Goal: Task Accomplishment & Management: Complete application form

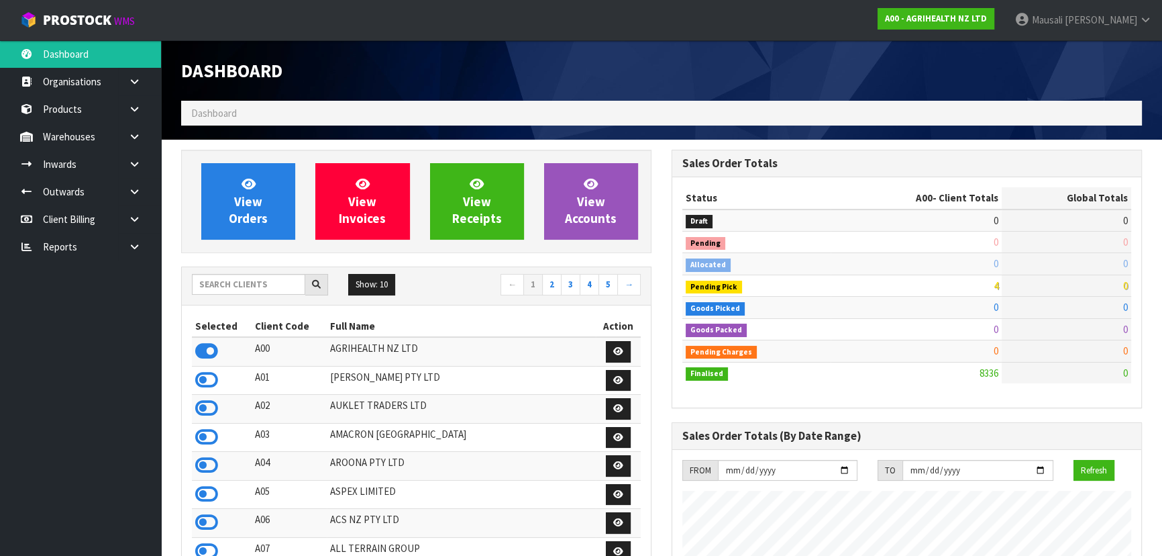
scroll to position [1015, 490]
click at [234, 284] on input "text" at bounding box center [248, 284] width 113 height 21
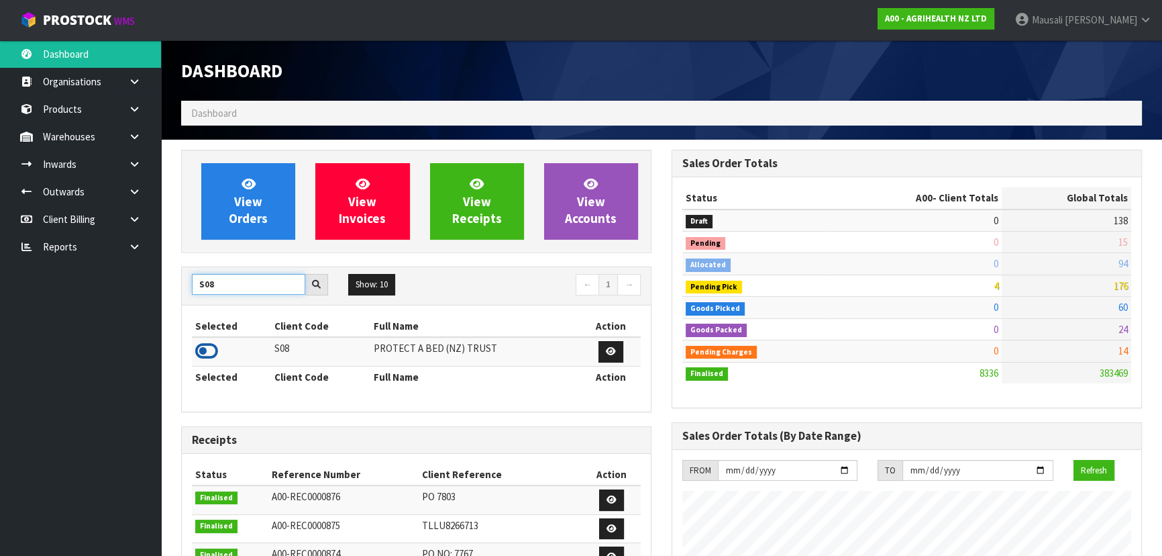
type input "S08"
click at [210, 346] on icon at bounding box center [206, 351] width 23 height 20
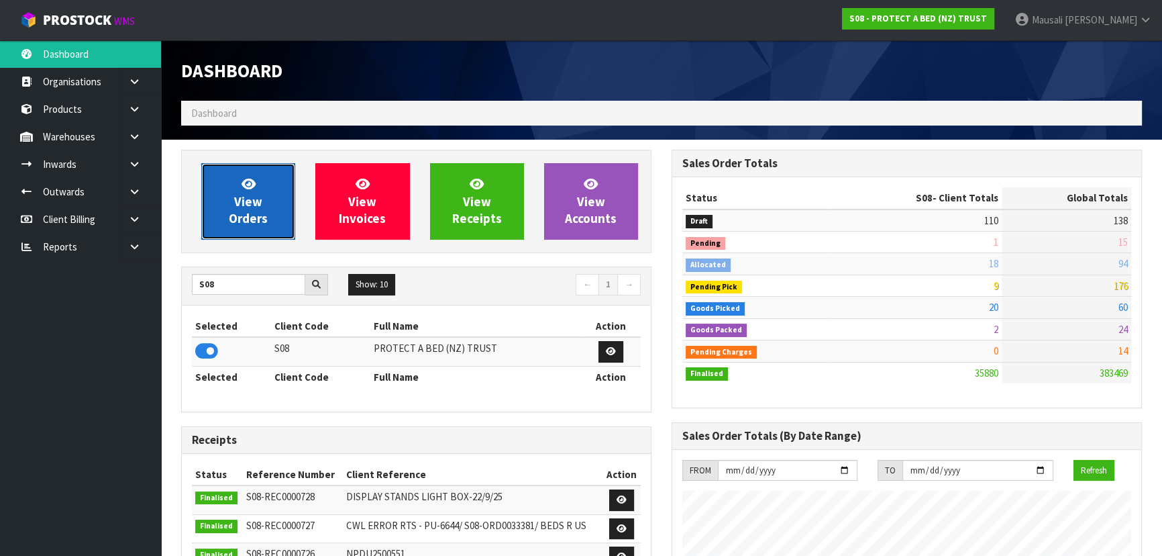
click at [236, 198] on span "View Orders" at bounding box center [248, 201] width 39 height 50
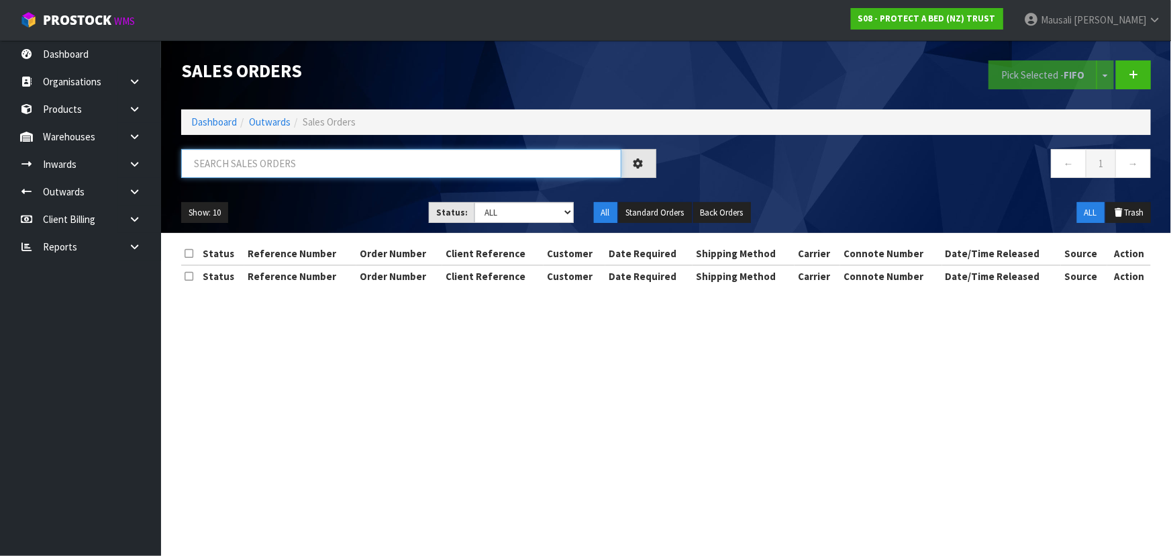
click at [228, 167] on input "text" at bounding box center [401, 163] width 440 height 29
click at [228, 113] on ol "Dashboard Outwards Sales Orders" at bounding box center [666, 121] width 970 height 25
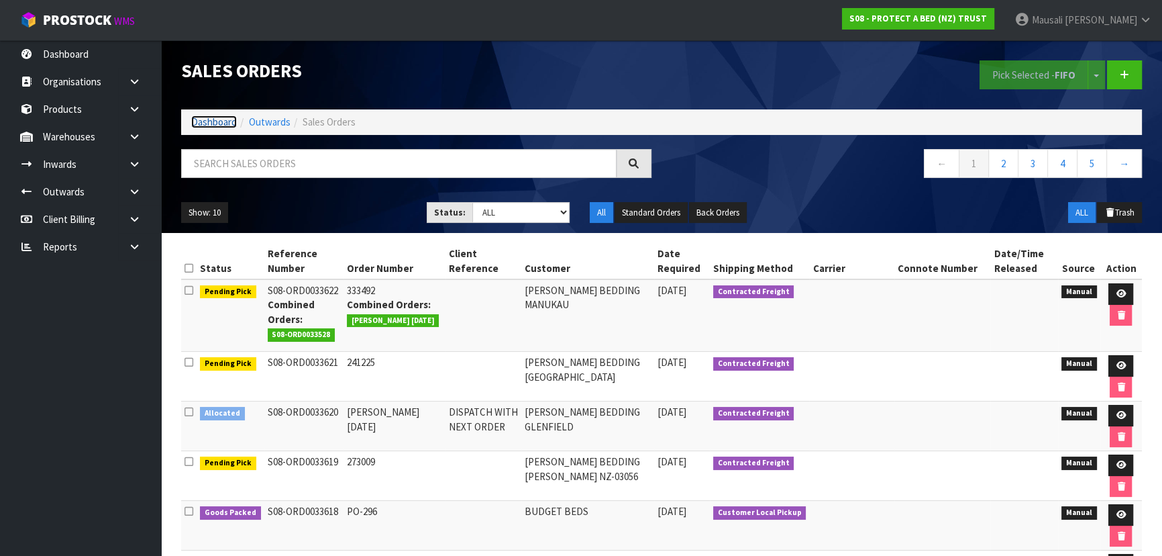
click at [215, 119] on link "Dashboard" at bounding box center [214, 121] width 46 height 13
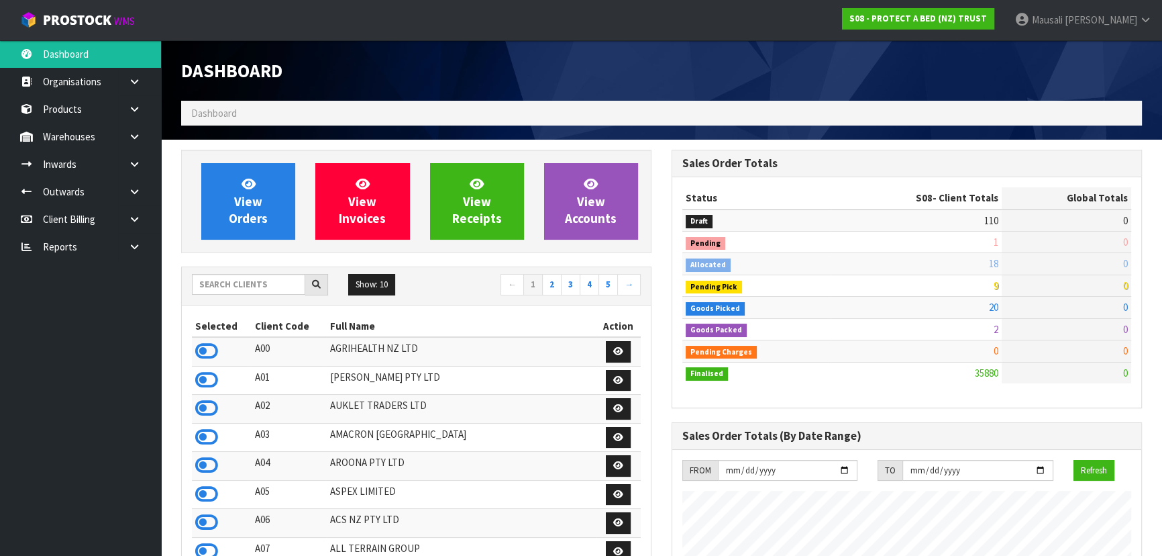
scroll to position [1015, 490]
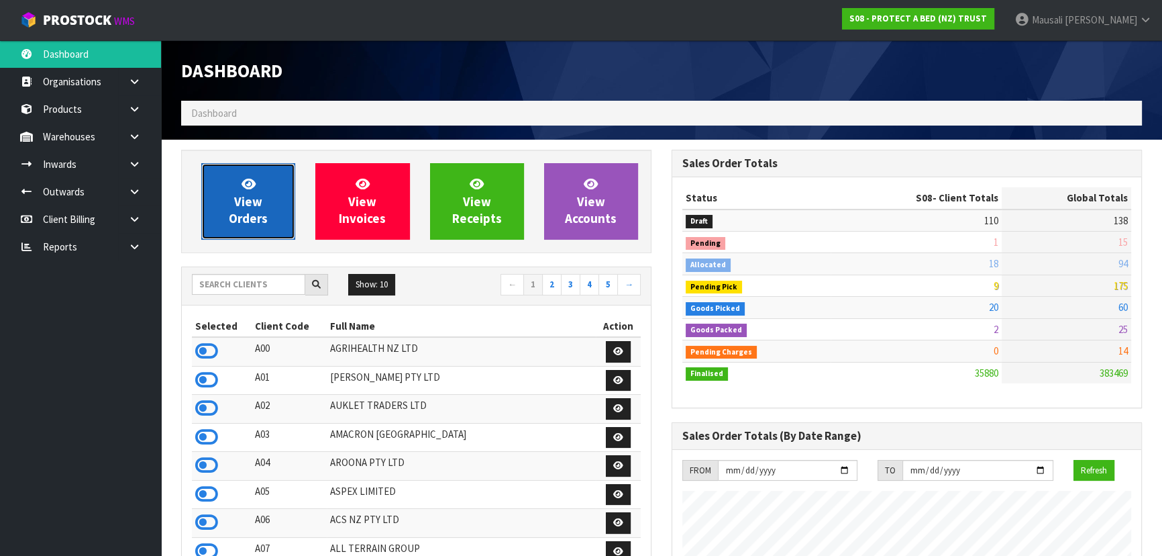
click at [248, 222] on span "View Orders" at bounding box center [248, 201] width 39 height 50
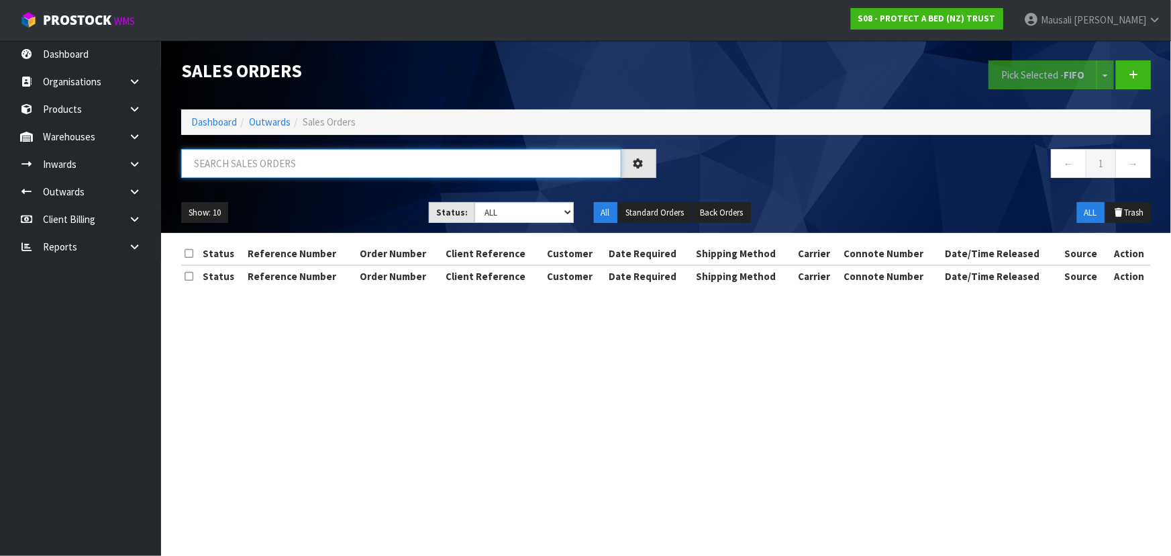
click at [235, 169] on input "text" at bounding box center [401, 163] width 440 height 29
type input "JOB-0414879"
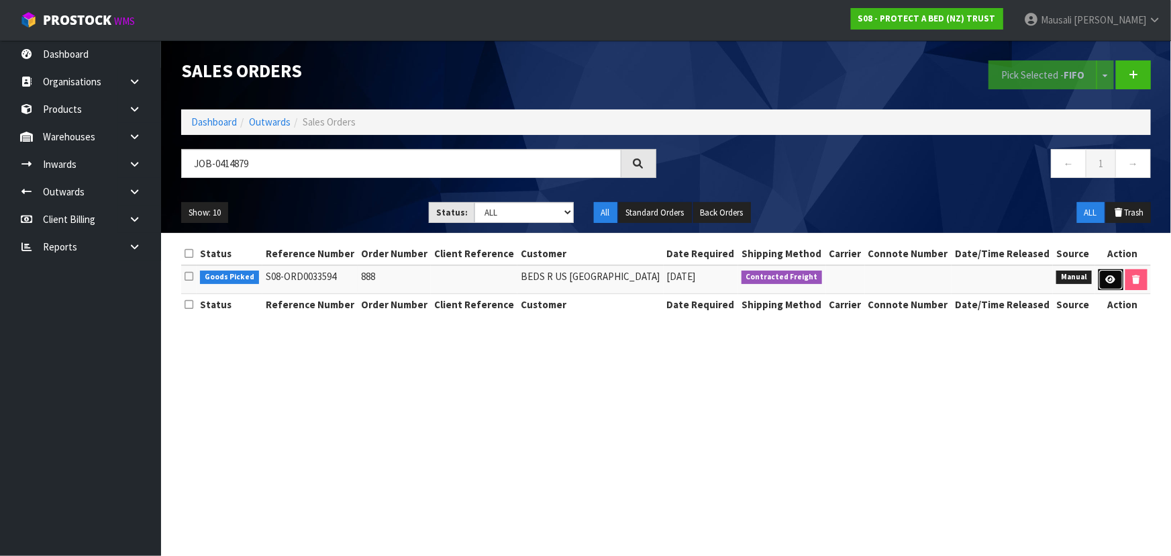
click at [1103, 279] on link at bounding box center [1111, 279] width 25 height 21
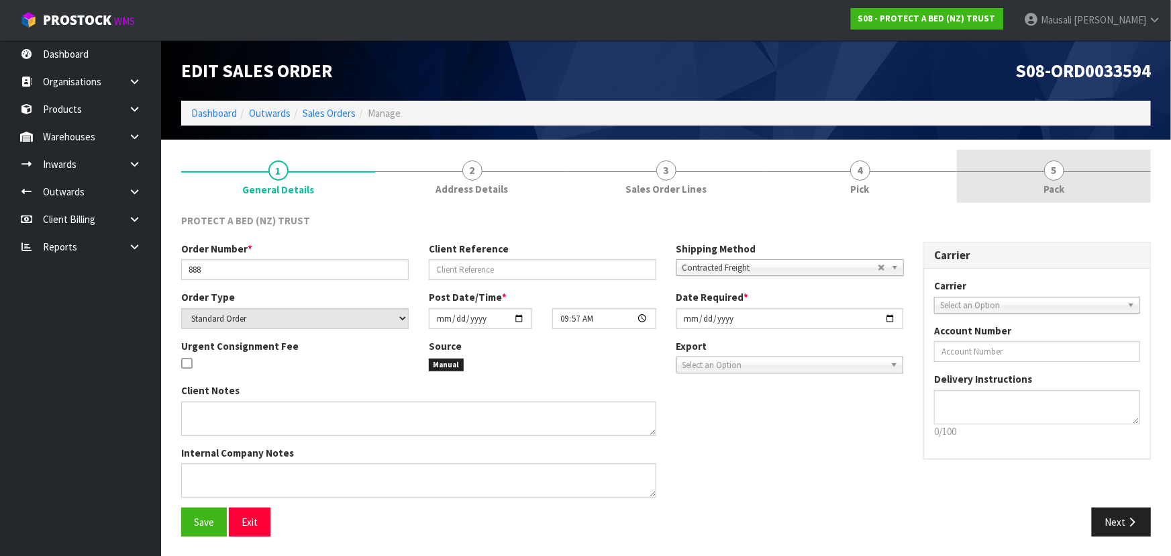
click at [1017, 183] on link "5 Pack" at bounding box center [1054, 176] width 194 height 53
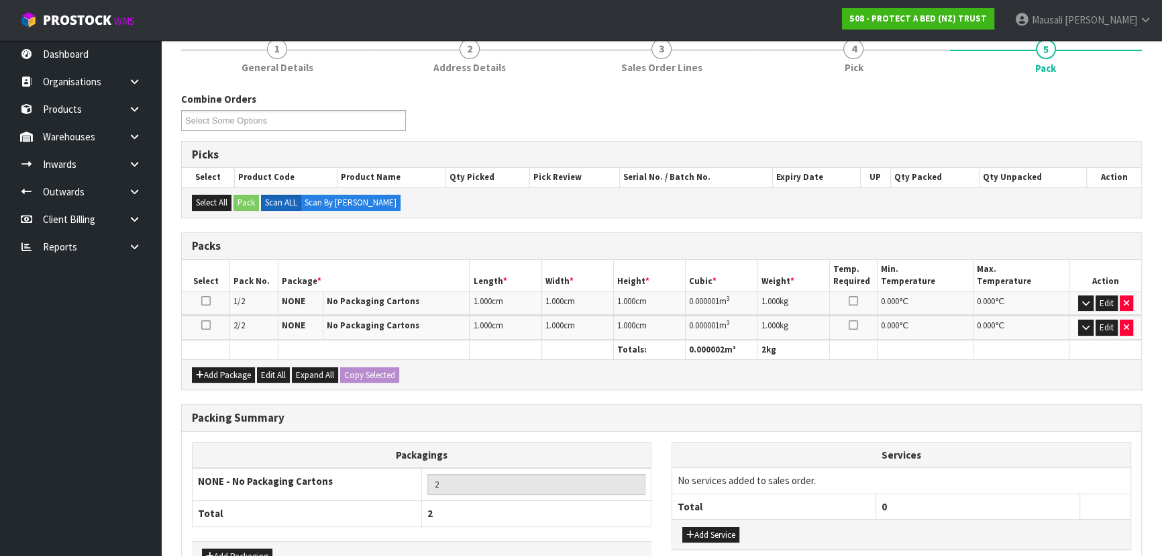
scroll to position [183, 0]
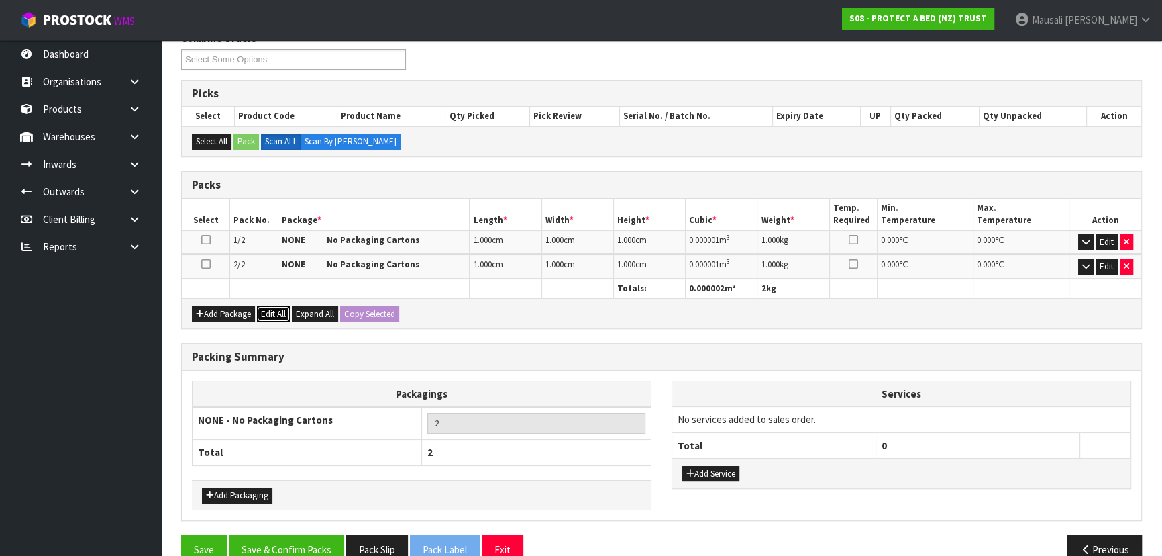
click at [279, 308] on button "Edit All" at bounding box center [273, 314] width 33 height 16
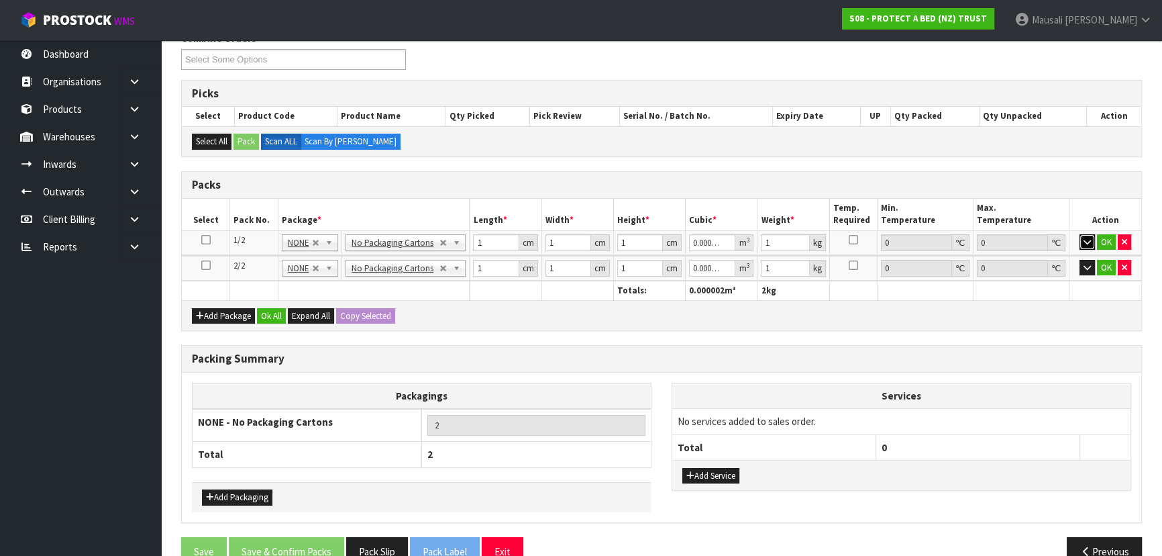
click at [1086, 240] on icon "button" at bounding box center [1087, 242] width 7 height 9
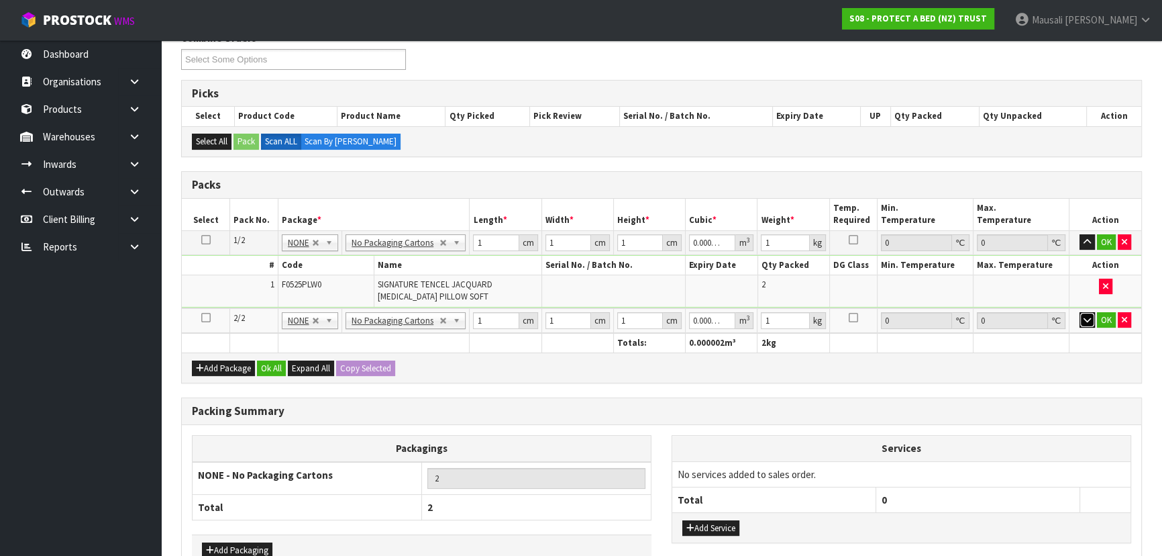
click at [1086, 321] on icon "button" at bounding box center [1087, 319] width 7 height 9
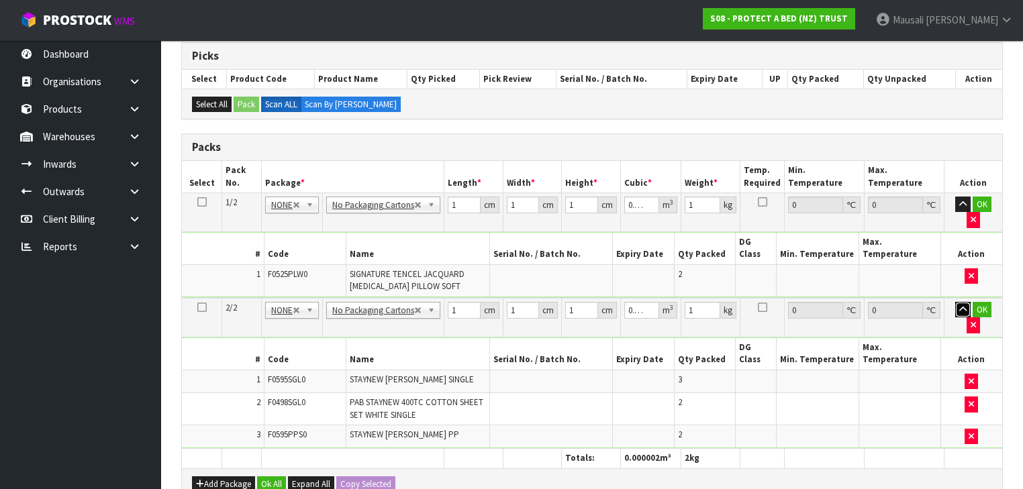
scroll to position [236, 0]
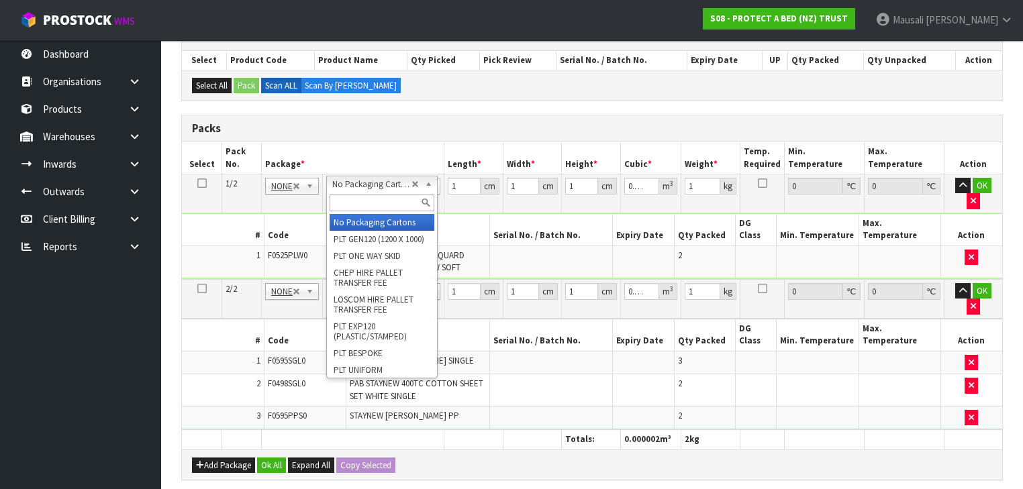
click at [365, 199] on input "text" at bounding box center [382, 203] width 105 height 17
type input "OC"
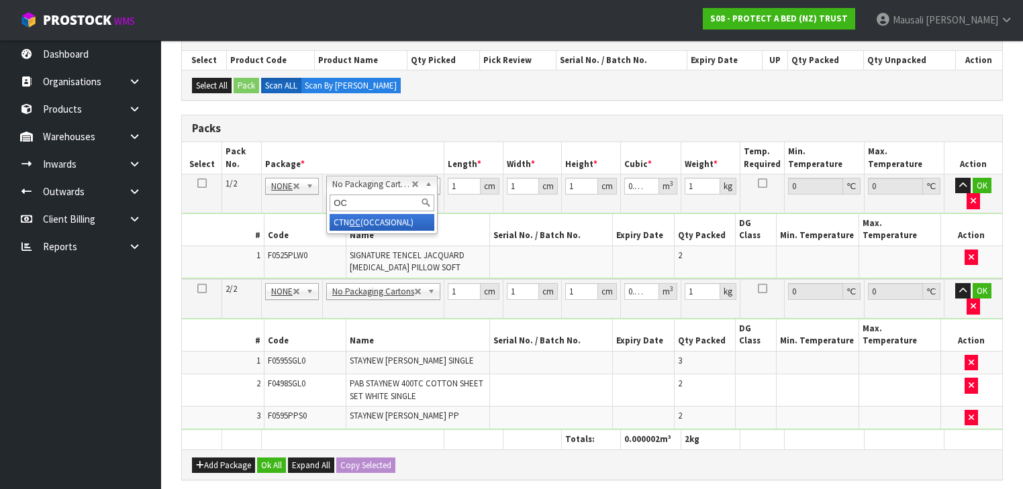
type input "1"
type input "0"
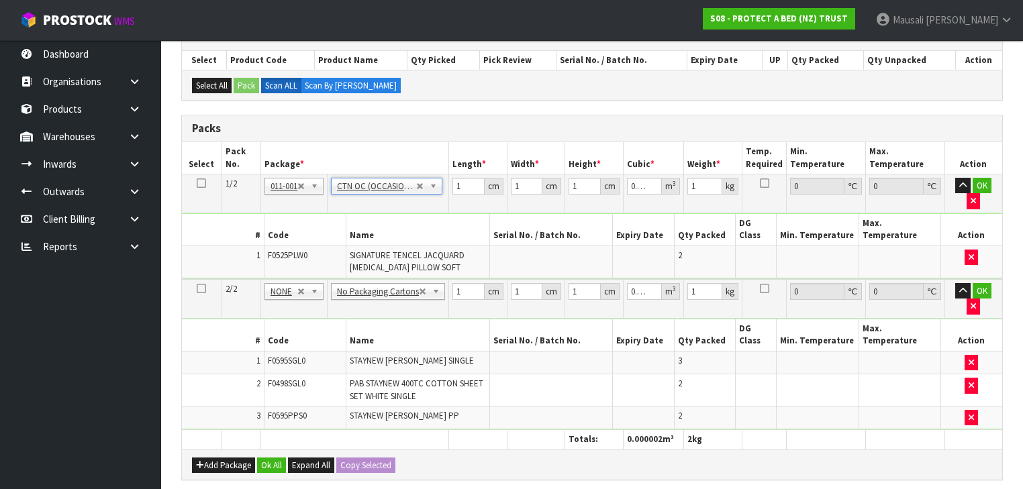
type input "3.616"
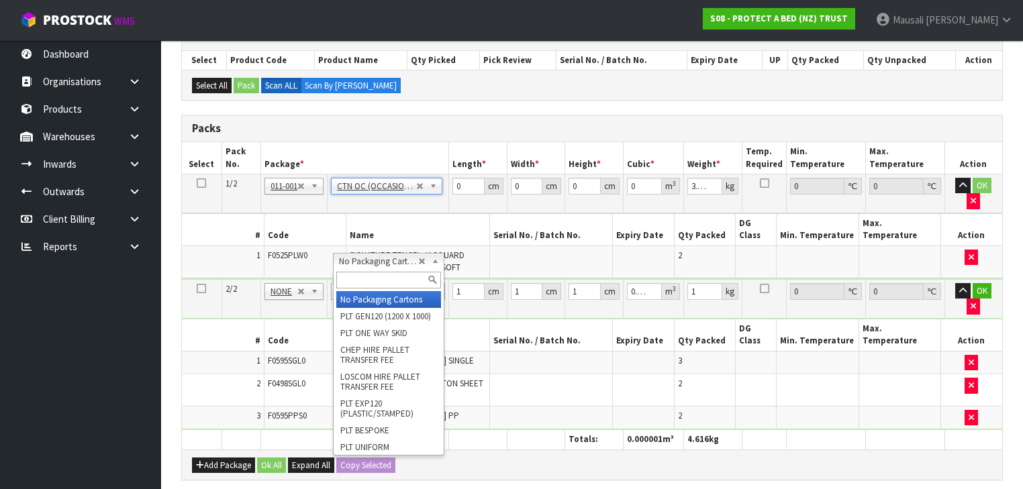
click at [364, 281] on input "text" at bounding box center [388, 280] width 105 height 17
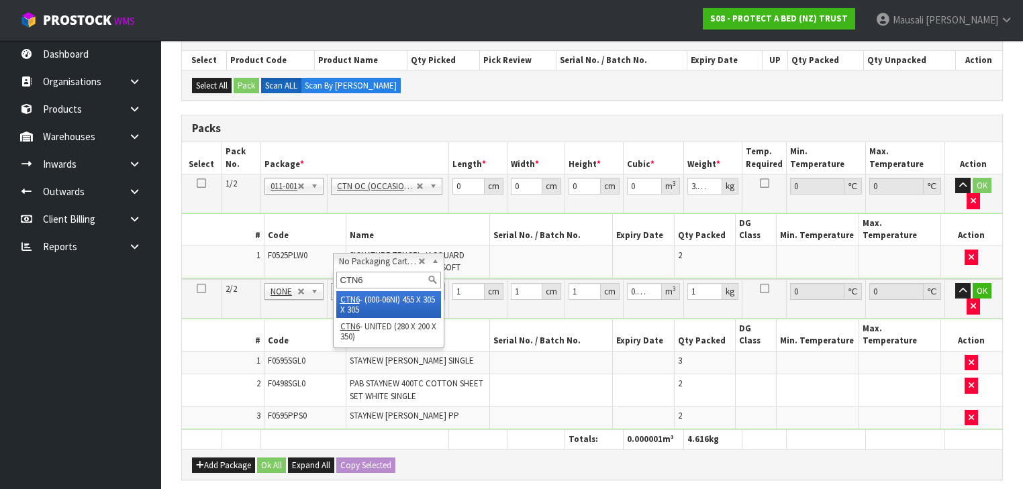
type input "CTN6"
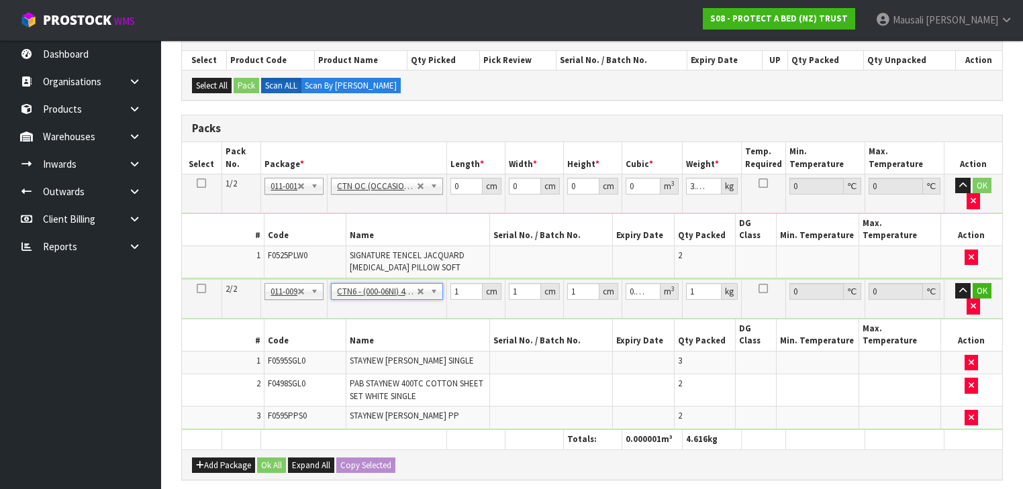
type input "45.5"
type input "30.5"
type input "0.042326"
type input "7.06"
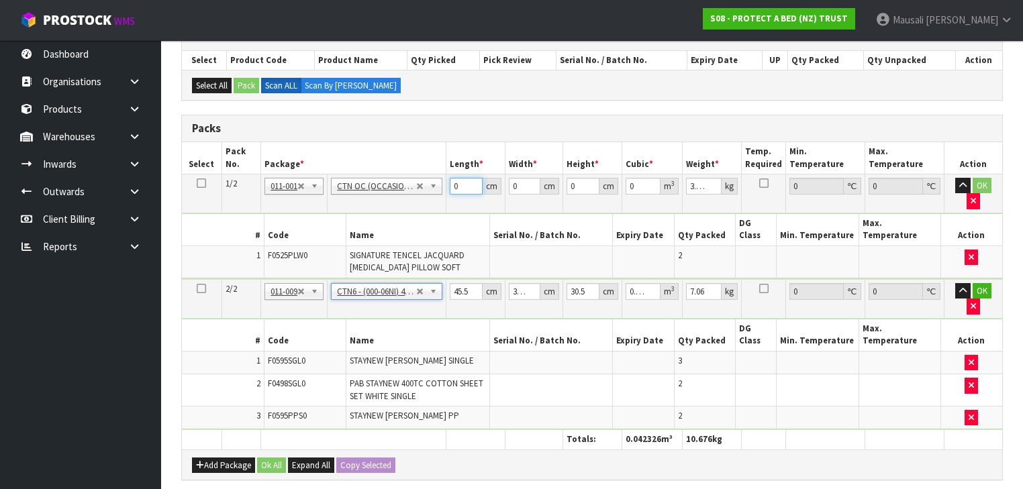
drag, startPoint x: 466, startPoint y: 185, endPoint x: 440, endPoint y: 195, distance: 28.0
click at [440, 195] on tbody "1/2 NONE 007-001 007-002 007-004 007-009 007-013 007-014 007-015 007-017 007-01…" at bounding box center [592, 226] width 820 height 105
type input "0"
type input "61"
type input "42"
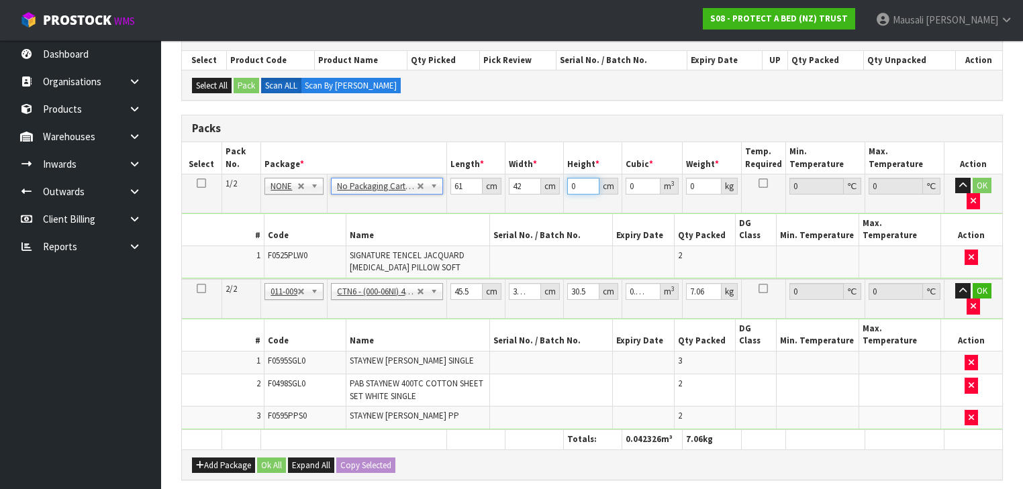
type input "3"
type input "0.007686"
type input "30"
type input "0.07686"
type input "30"
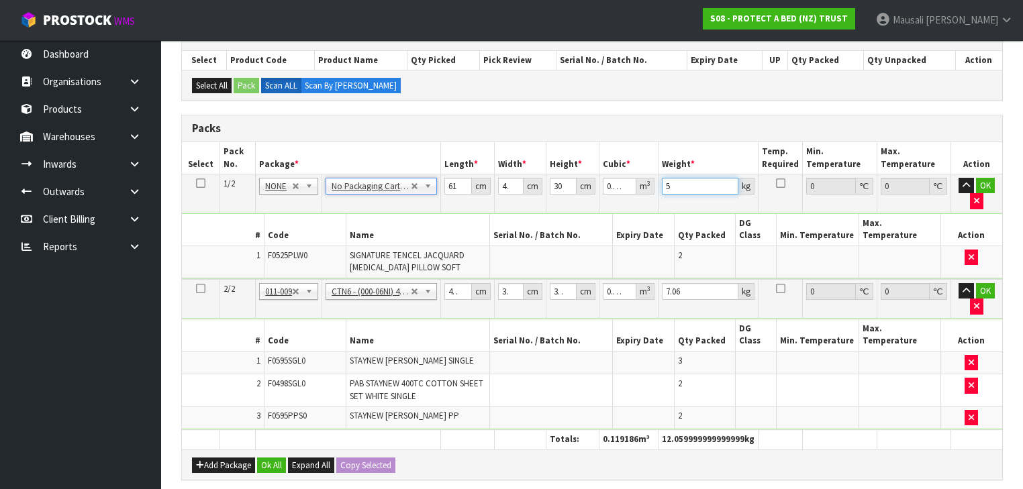
type input "5"
type input "4"
type input "0.003721"
type input "47"
type input "0.043722"
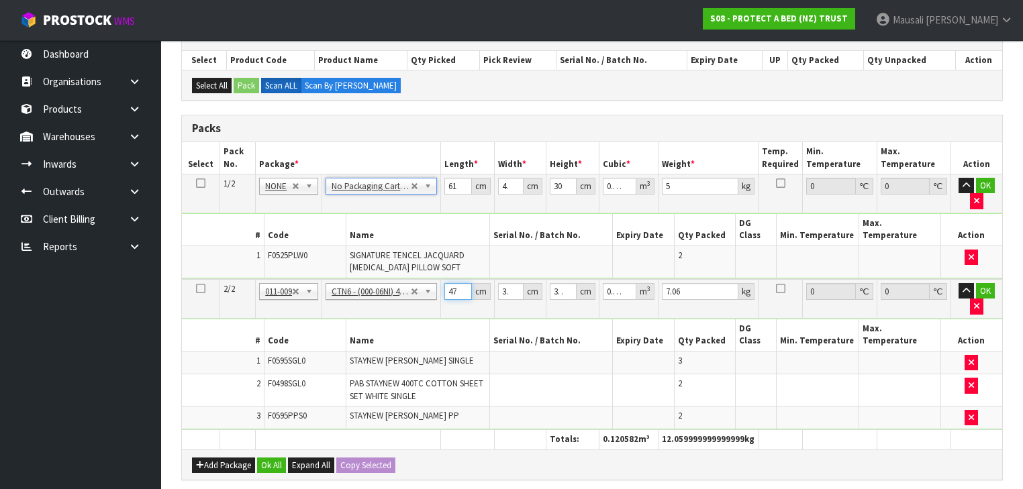
type input "47"
type input "3"
type input "0.0043"
type input "32"
type input "0.045872"
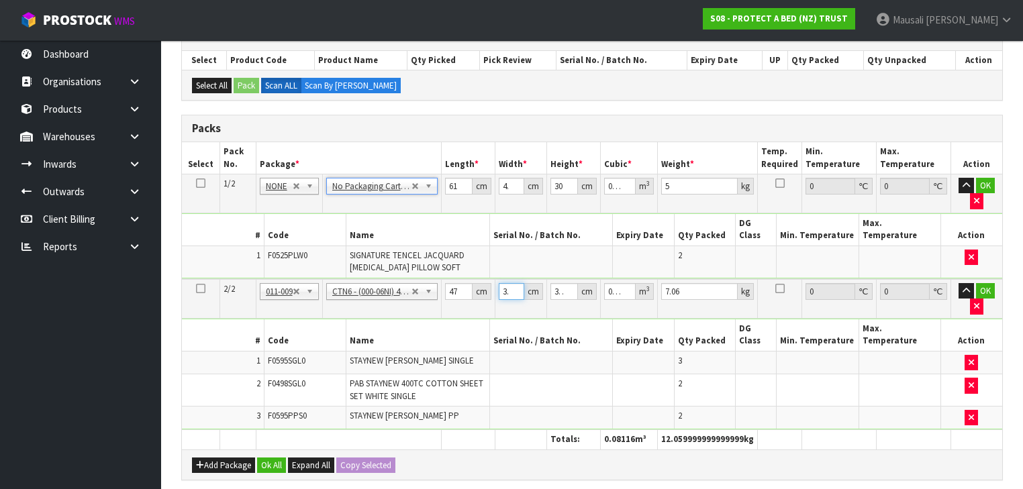
scroll to position [0, 5]
type input "32"
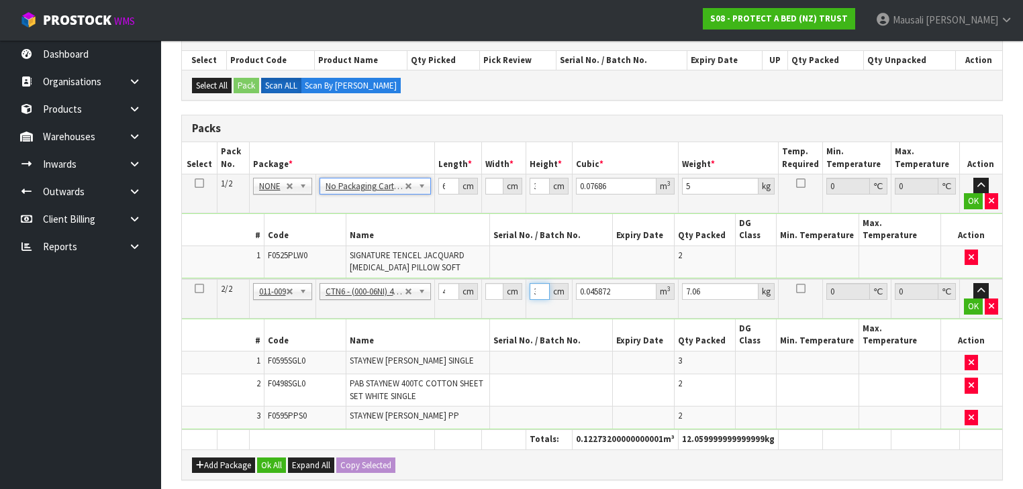
scroll to position [0, 0]
type input "3"
type input "0.004512"
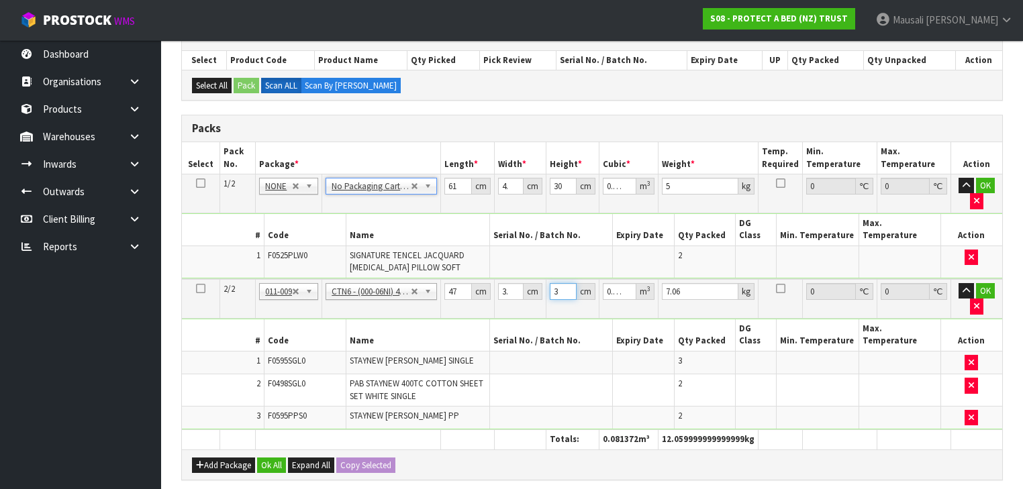
type input "33"
type input "0.049632"
type input "33"
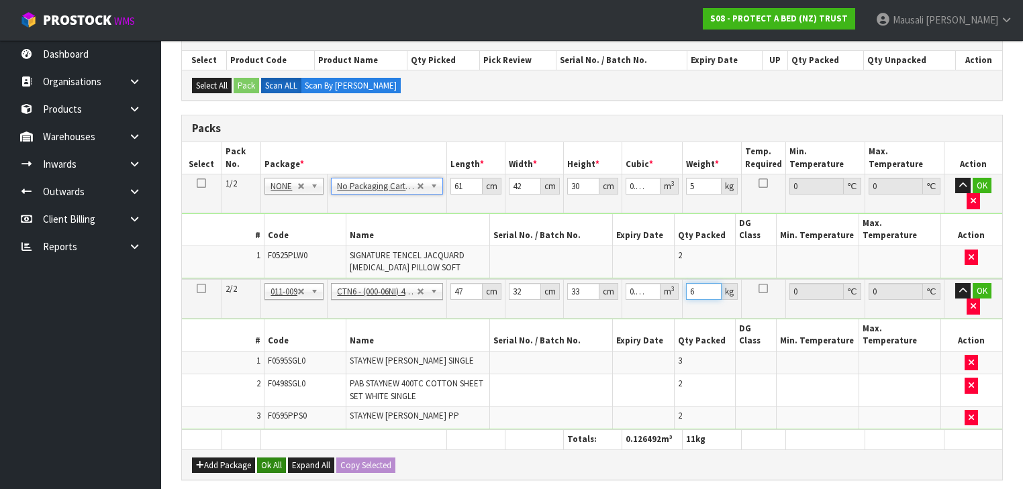
type input "6"
click at [273, 458] on button "Ok All" at bounding box center [271, 466] width 29 height 16
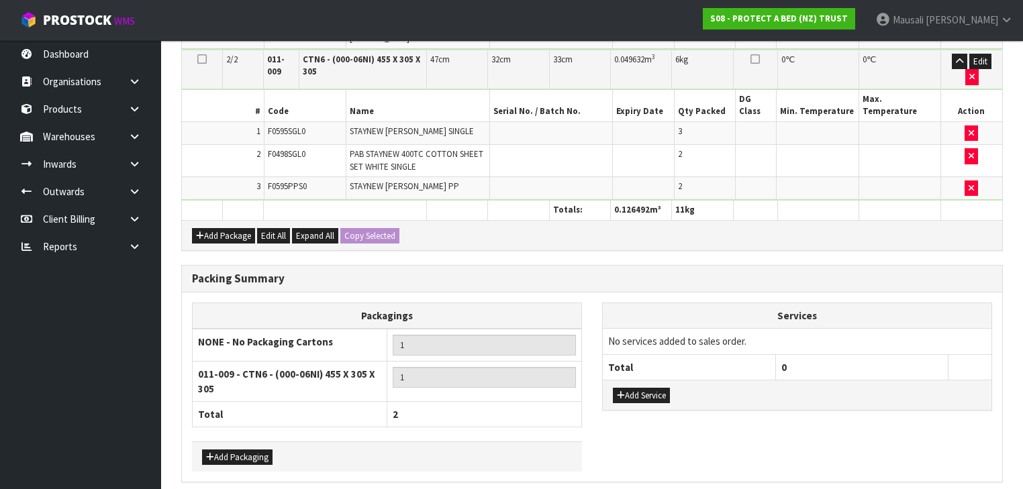
scroll to position [467, 0]
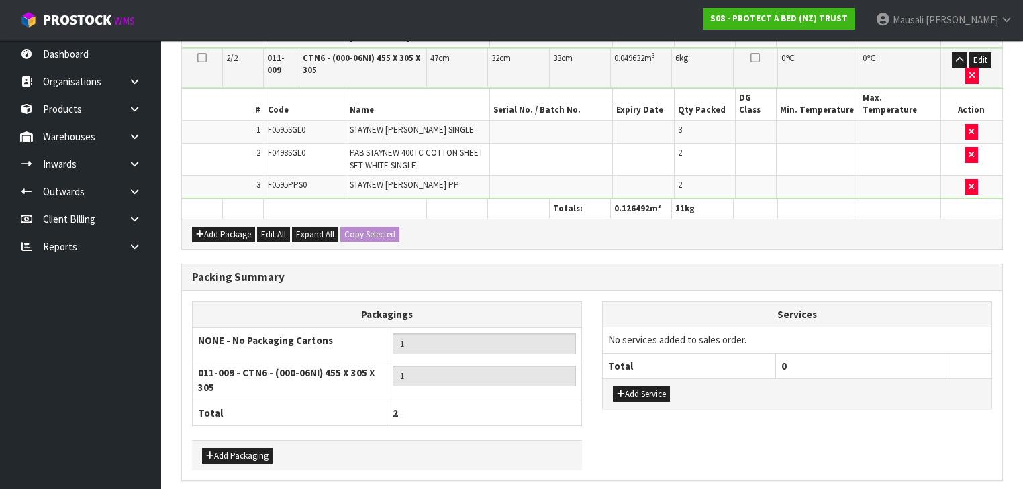
drag, startPoint x: 293, startPoint y: 450, endPoint x: 352, endPoint y: 422, distance: 65.8
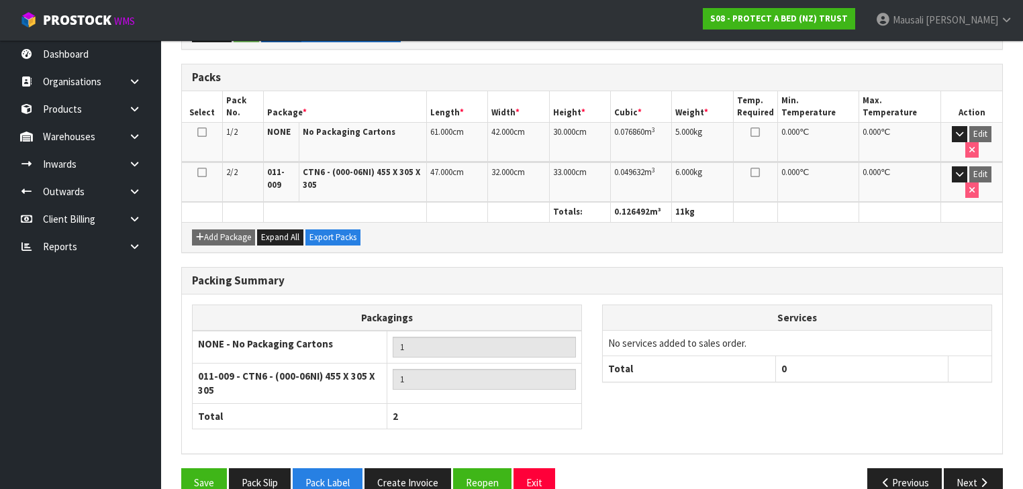
scroll to position [337, 0]
click at [477, 468] on button "Reopen" at bounding box center [482, 482] width 58 height 29
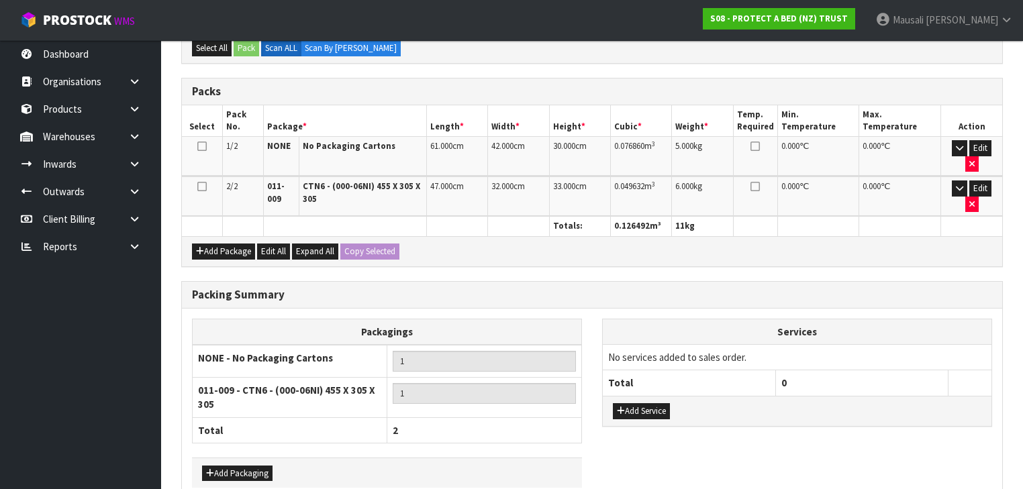
scroll to position [366, 0]
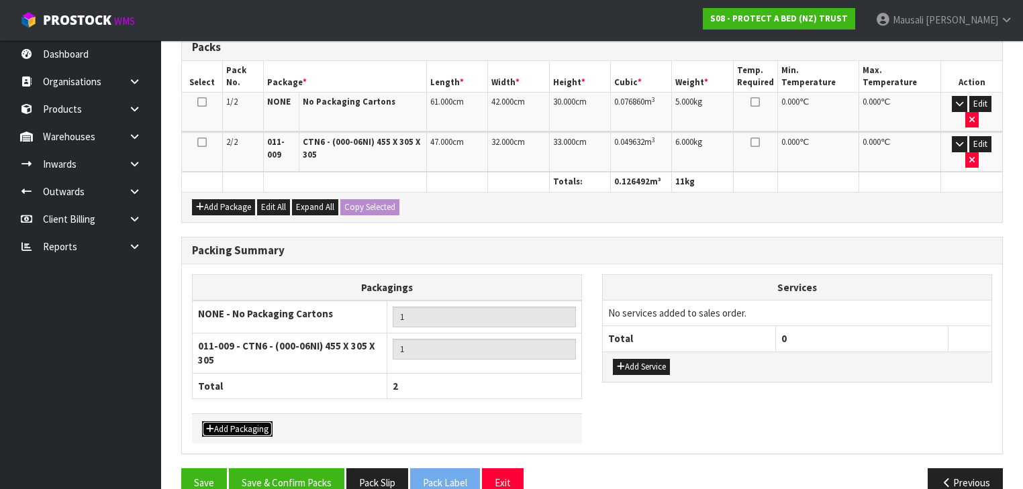
click at [221, 421] on button "Add Packaging" at bounding box center [237, 429] width 70 height 16
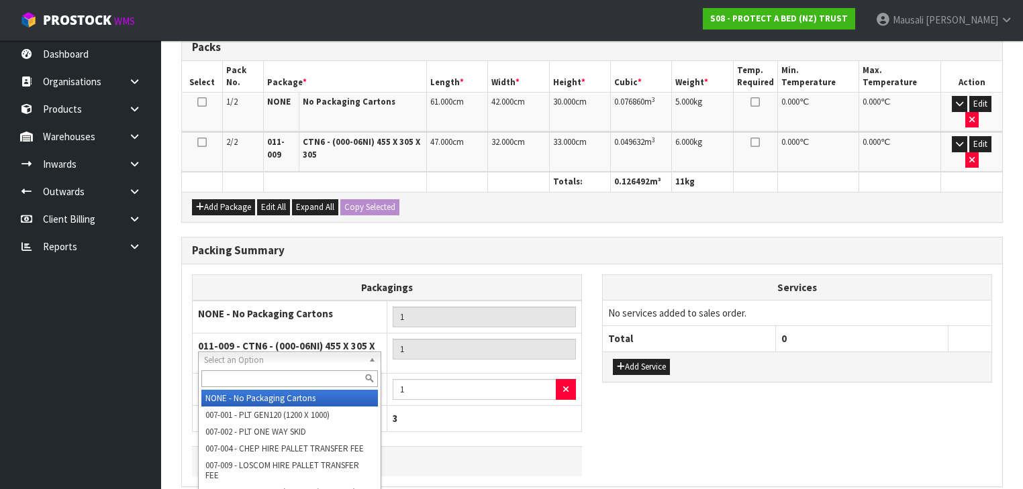
click at [238, 375] on input "text" at bounding box center [289, 378] width 177 height 17
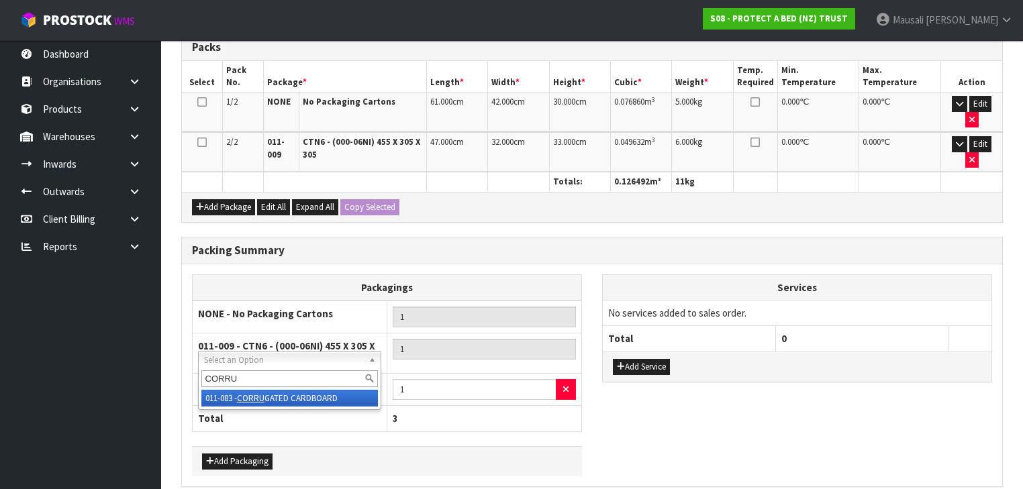
type input "CORRU"
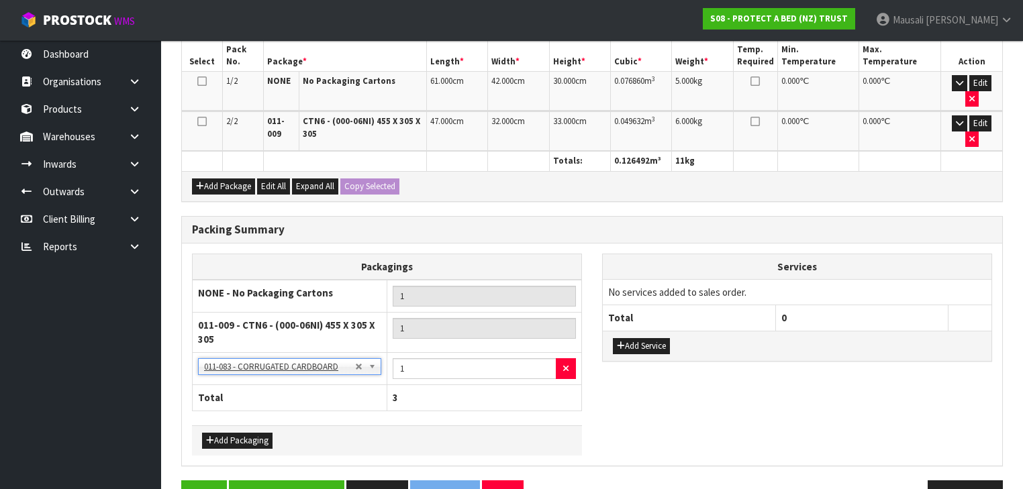
scroll to position [399, 0]
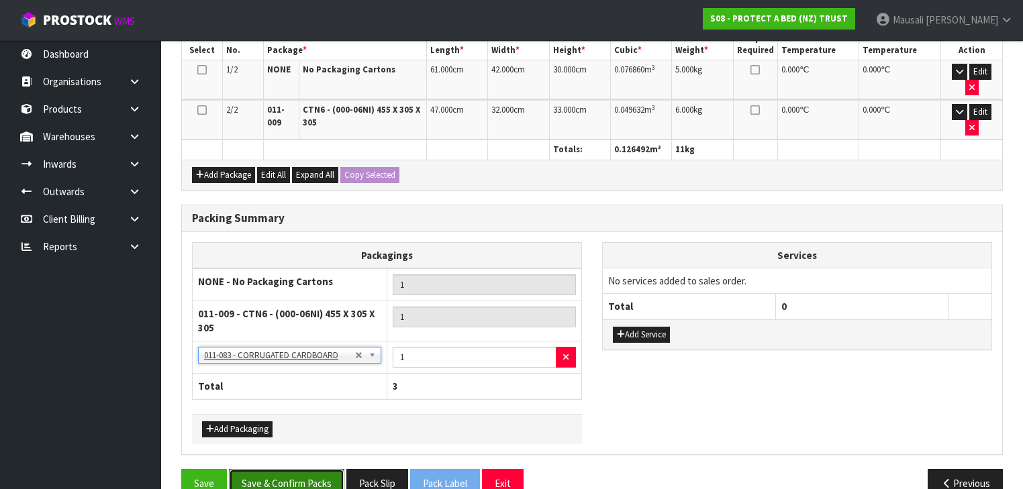
click at [295, 469] on button "Save & Confirm Packs" at bounding box center [286, 483] width 115 height 29
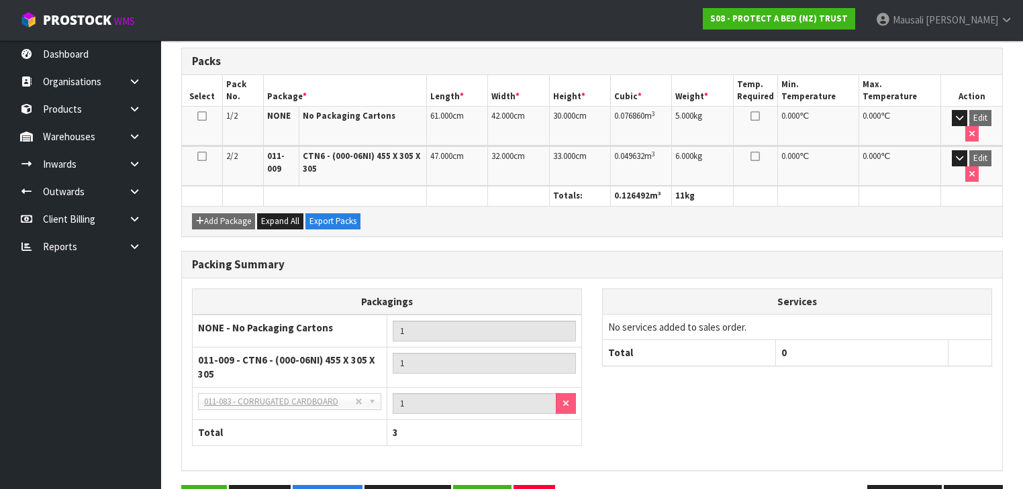
scroll to position [369, 0]
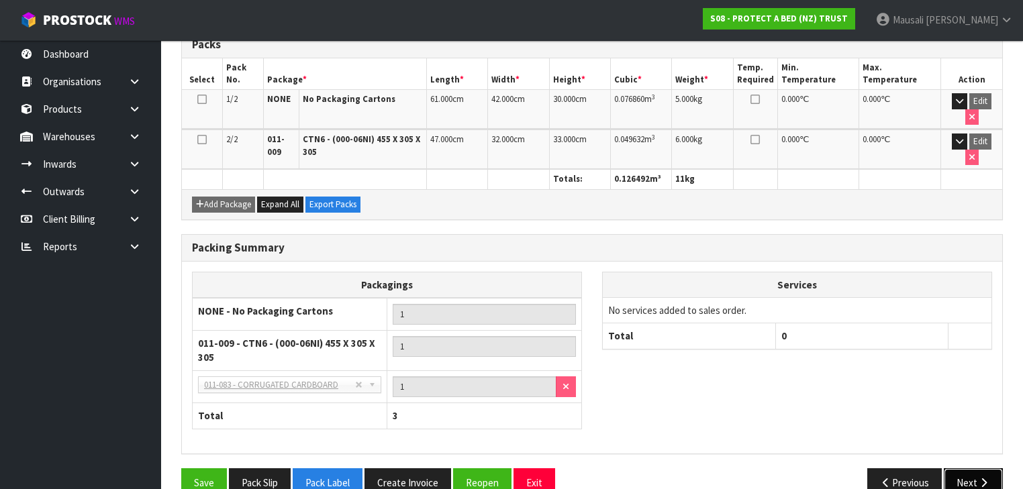
drag, startPoint x: 968, startPoint y: 451, endPoint x: 956, endPoint y: 448, distance: 11.7
click at [968, 468] on button "Next" at bounding box center [973, 482] width 59 height 29
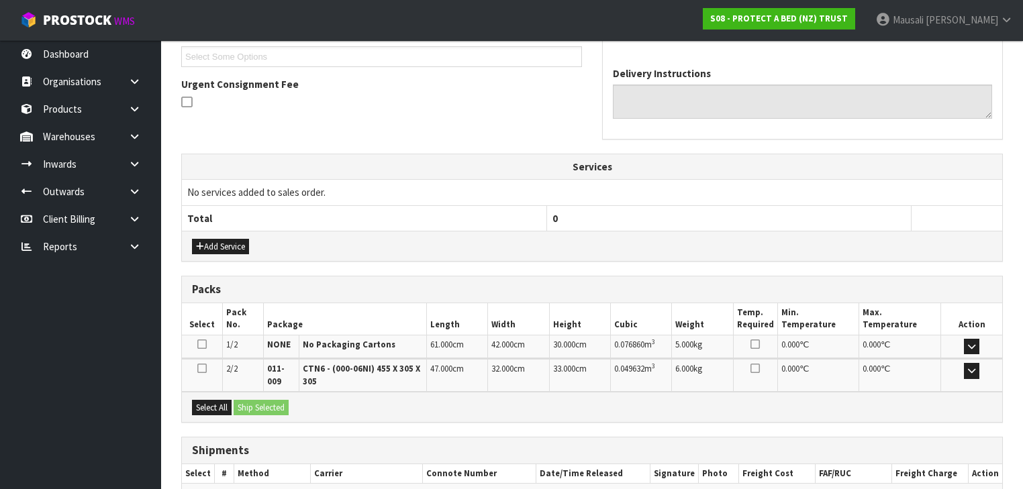
scroll to position [438, 0]
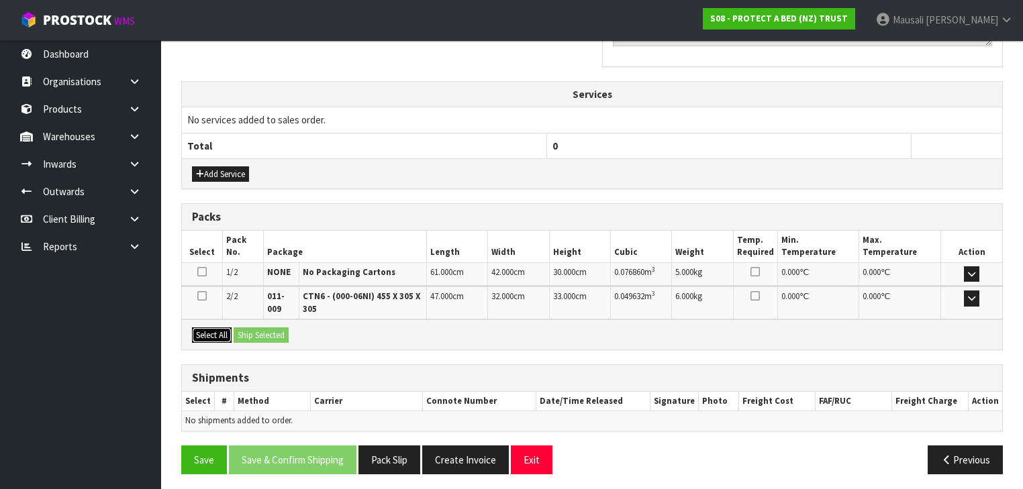
drag, startPoint x: 213, startPoint y: 331, endPoint x: 248, endPoint y: 325, distance: 35.4
click at [213, 330] on button "Select All" at bounding box center [212, 336] width 40 height 16
click at [248, 328] on button "Ship Selected" at bounding box center [261, 336] width 55 height 16
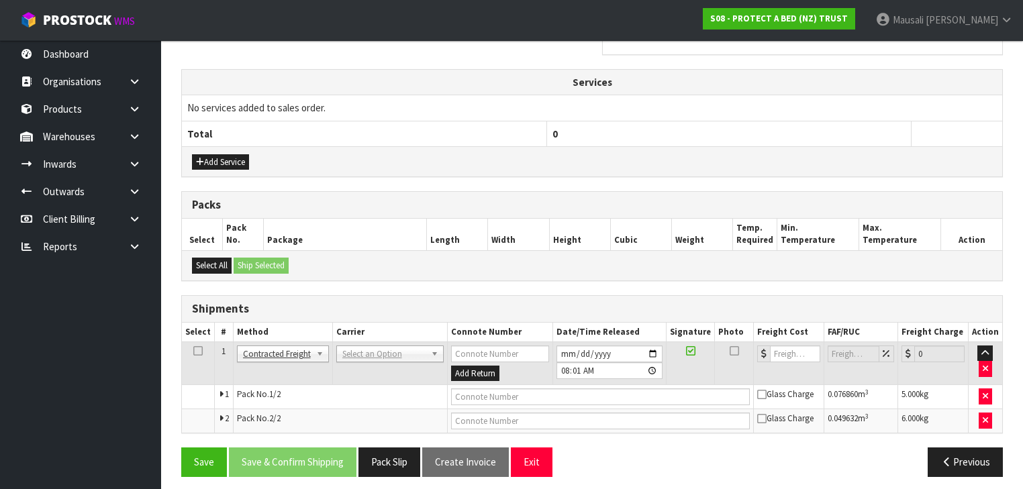
scroll to position [453, 0]
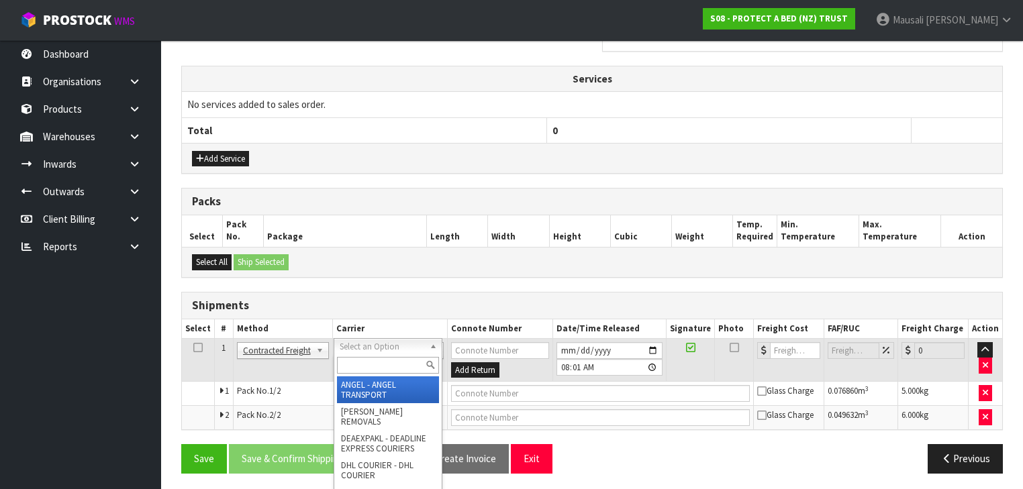
click at [354, 358] on input "text" at bounding box center [388, 365] width 102 height 17
type input "NZP"
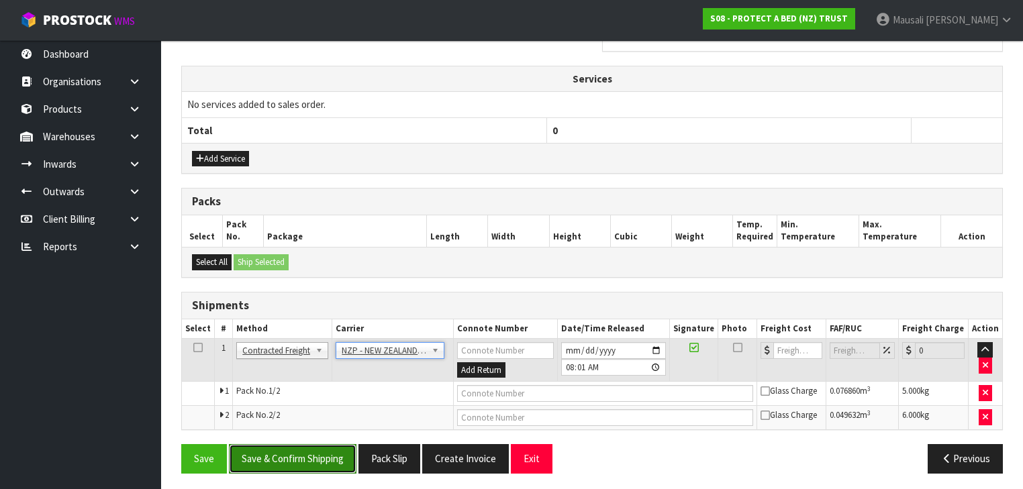
click at [311, 448] on button "Save & Confirm Shipping" at bounding box center [293, 458] width 128 height 29
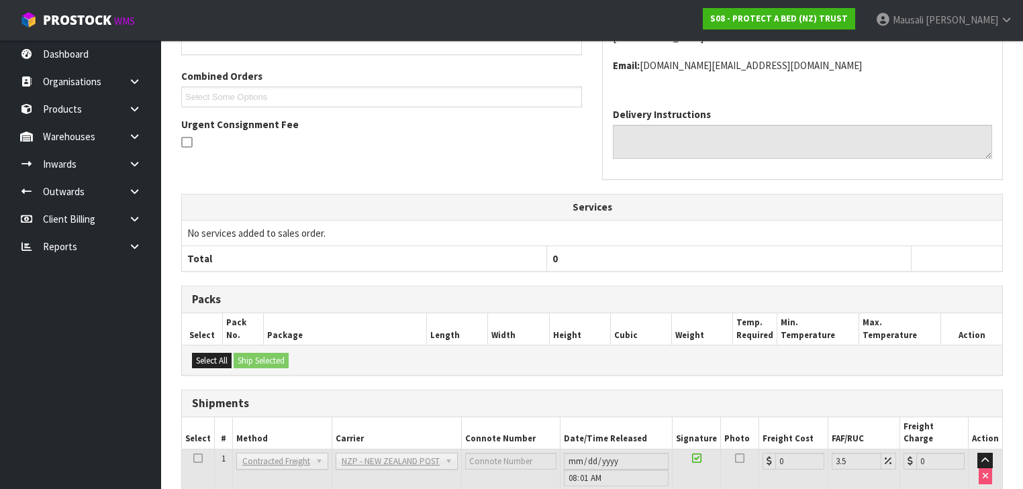
scroll to position [433, 0]
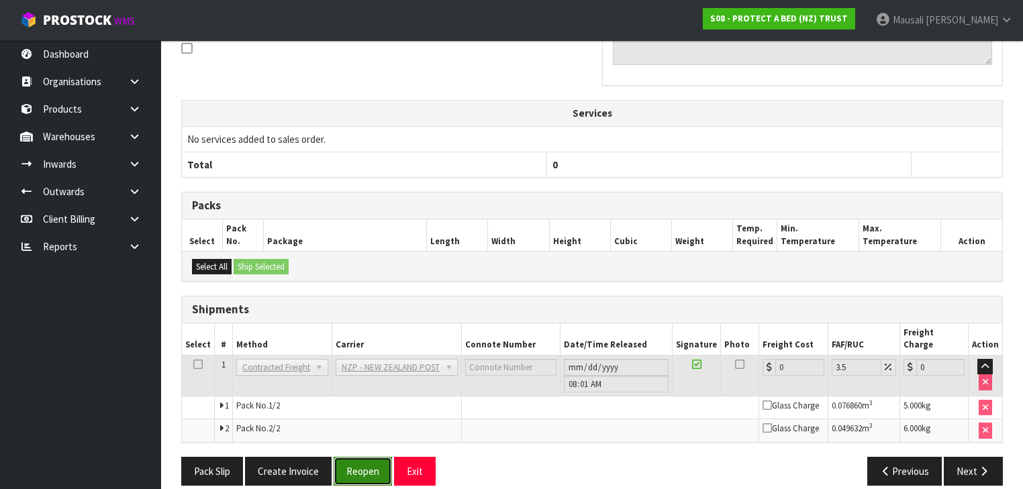
click at [360, 457] on button "Reopen" at bounding box center [363, 471] width 58 height 29
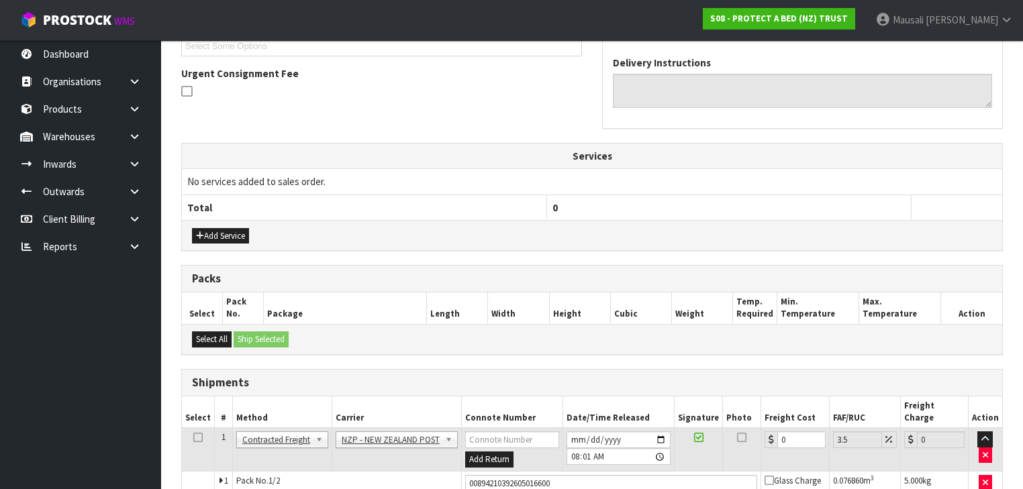
scroll to position [465, 0]
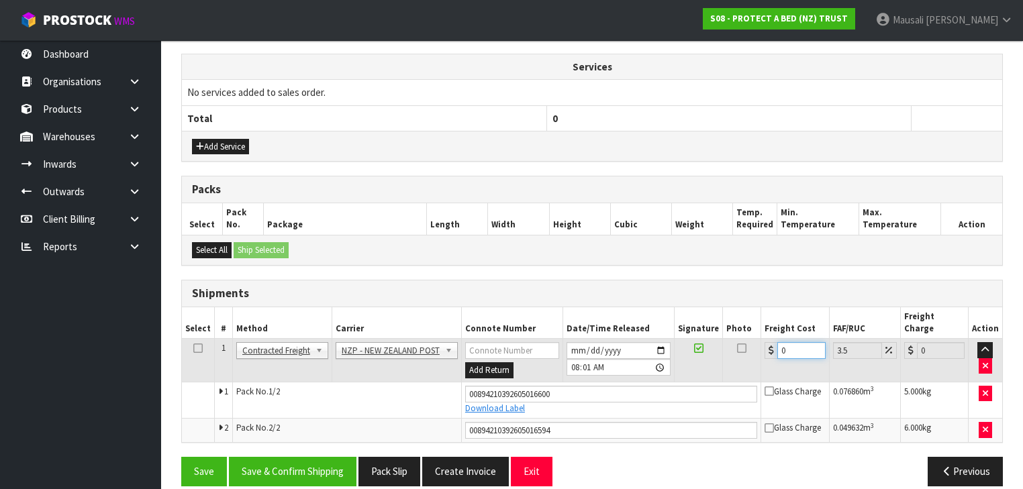
drag, startPoint x: 796, startPoint y: 333, endPoint x: 757, endPoint y: 350, distance: 42.4
click at [761, 350] on td "0" at bounding box center [795, 361] width 68 height 44
type input "2"
type input "2.07"
type input "21"
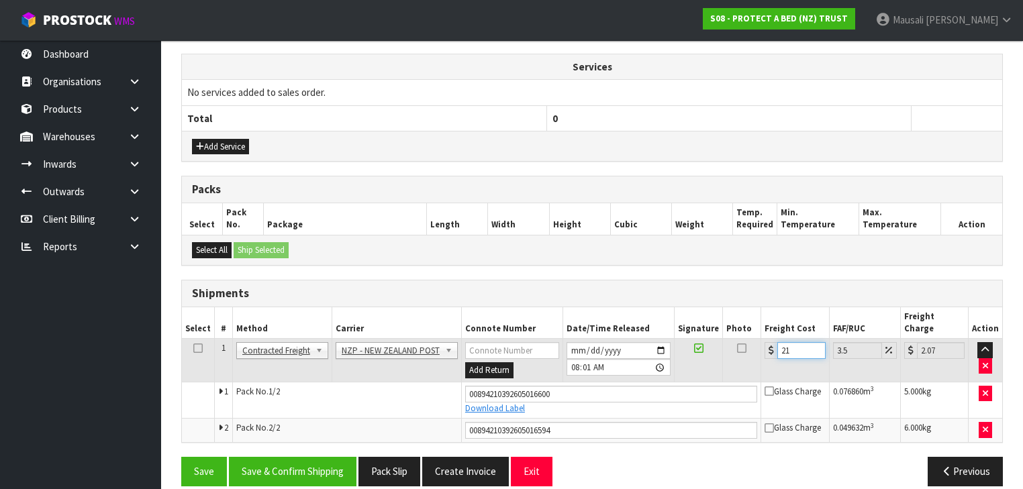
type input "21.73"
type input "21.7"
type input "22.46"
type input "21.78"
type input "22.54"
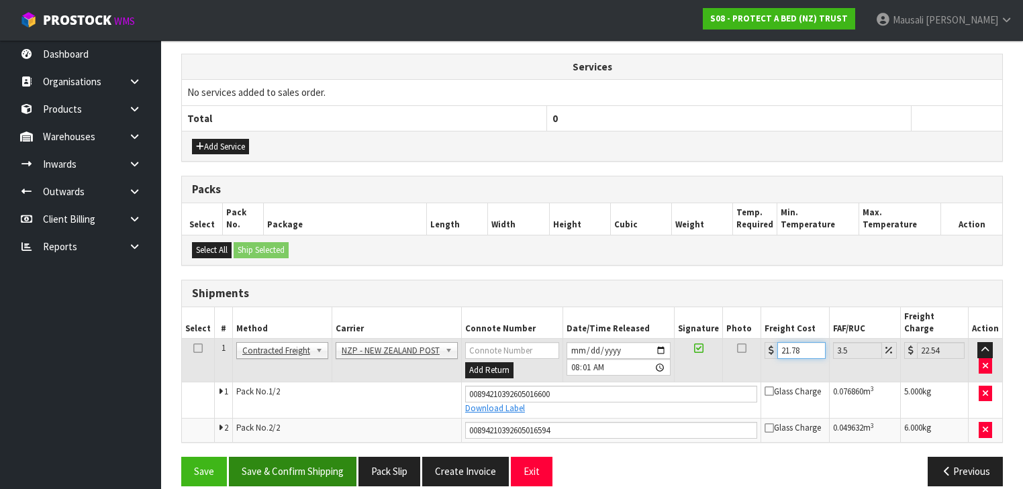
type input "21.78"
click at [336, 457] on button "Save & Confirm Shipping" at bounding box center [293, 471] width 128 height 29
